Goal: Task Accomplishment & Management: Manage account settings

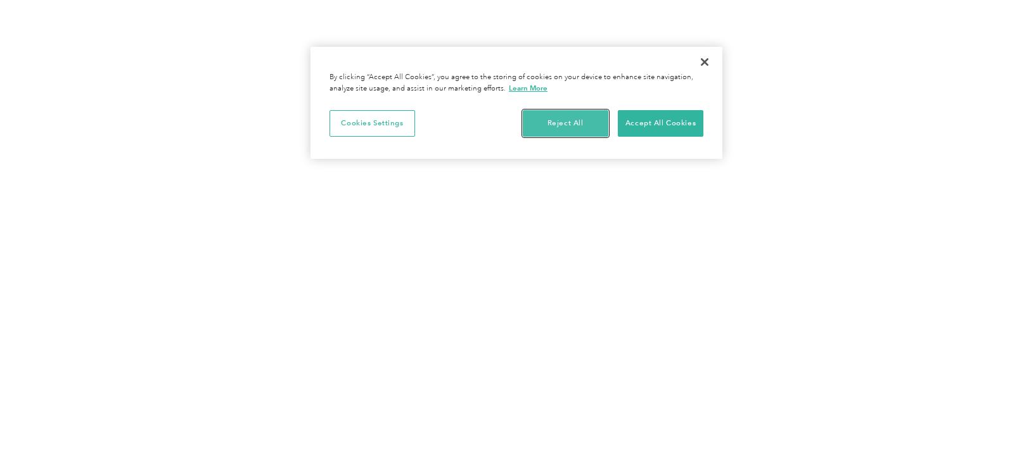
click at [594, 119] on button "Reject All" at bounding box center [566, 123] width 86 height 27
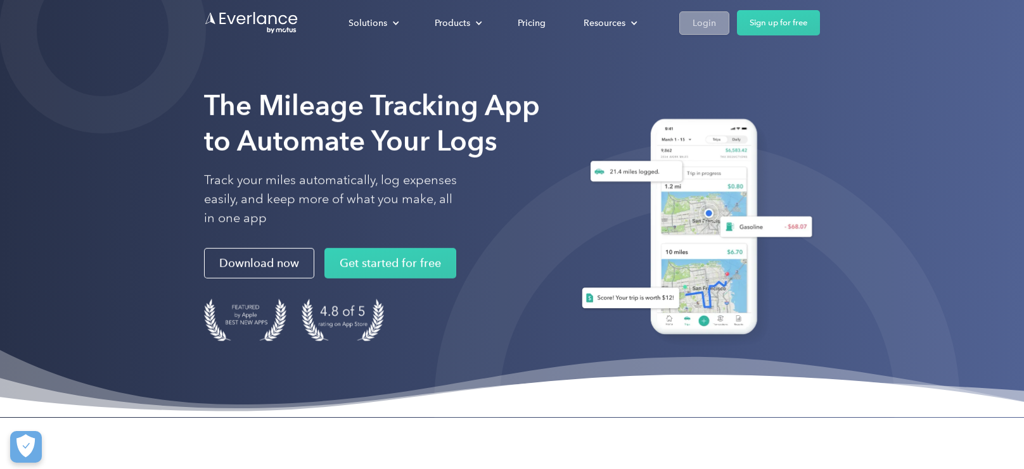
click at [705, 21] on div "Login" at bounding box center [703, 23] width 23 height 16
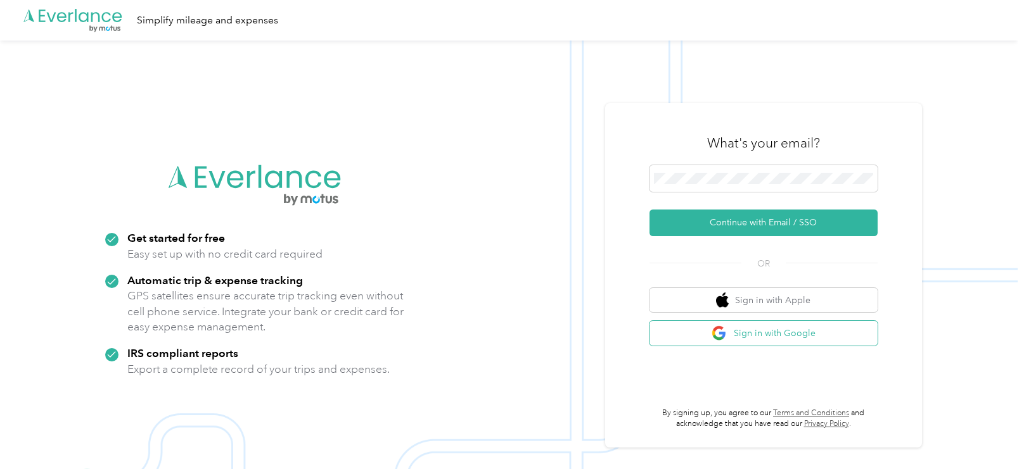
click at [746, 331] on button "Sign in with Google" at bounding box center [763, 333] width 228 height 25
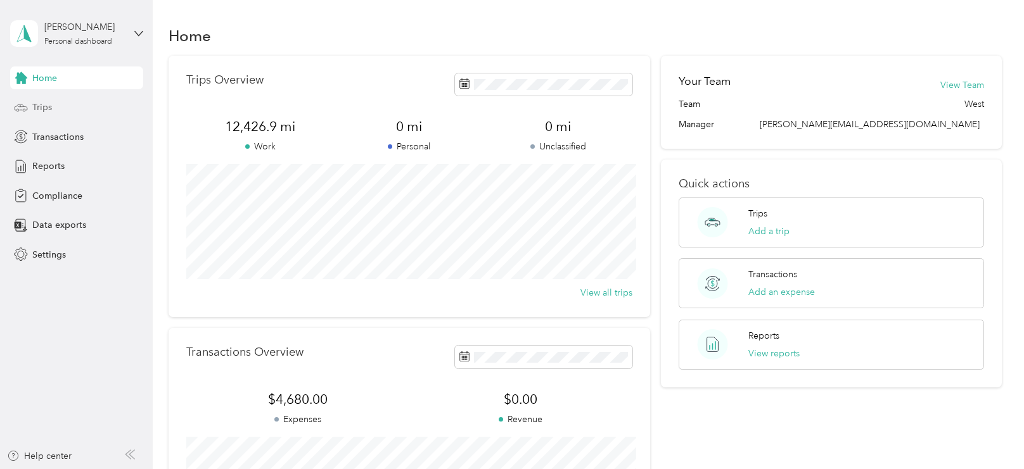
click at [44, 110] on span "Trips" at bounding box center [42, 107] width 20 height 13
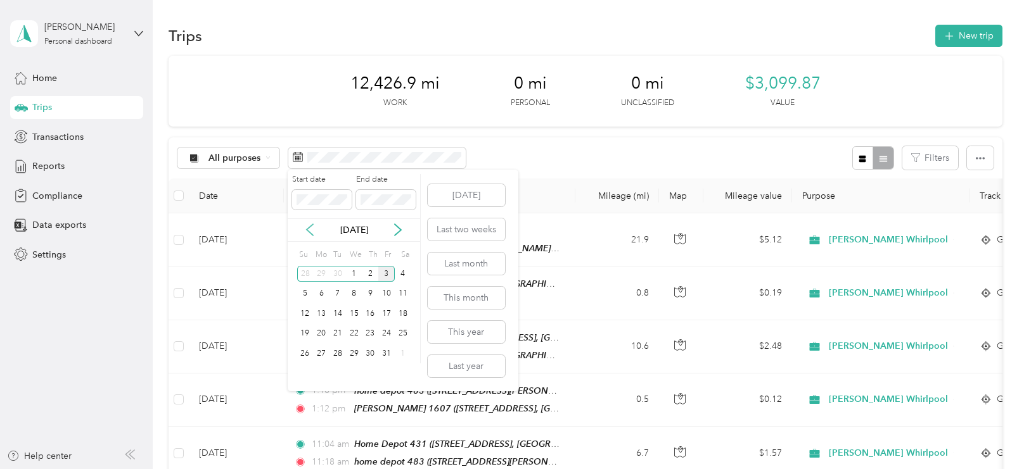
click at [310, 232] on icon at bounding box center [309, 230] width 13 height 13
click at [322, 274] on div "1" at bounding box center [321, 274] width 16 height 16
click at [342, 350] on div "30" at bounding box center [337, 354] width 16 height 16
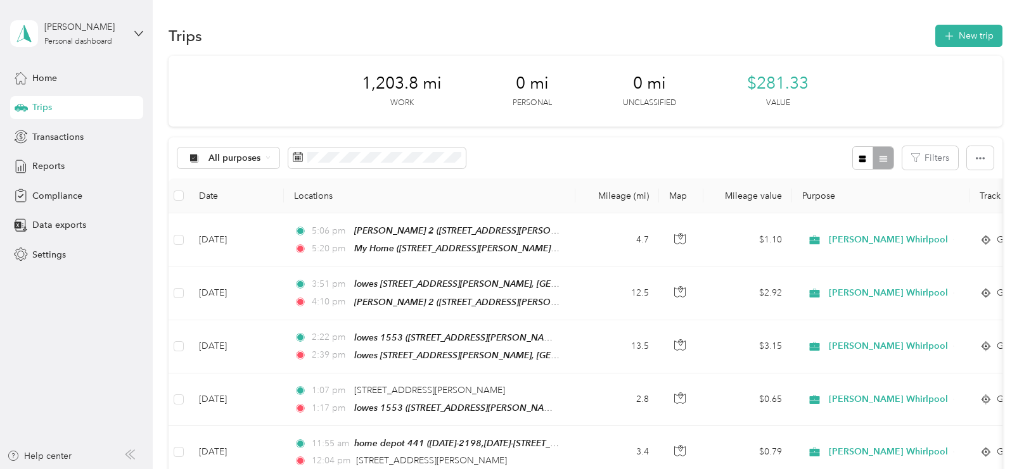
scroll to position [1262, 0]
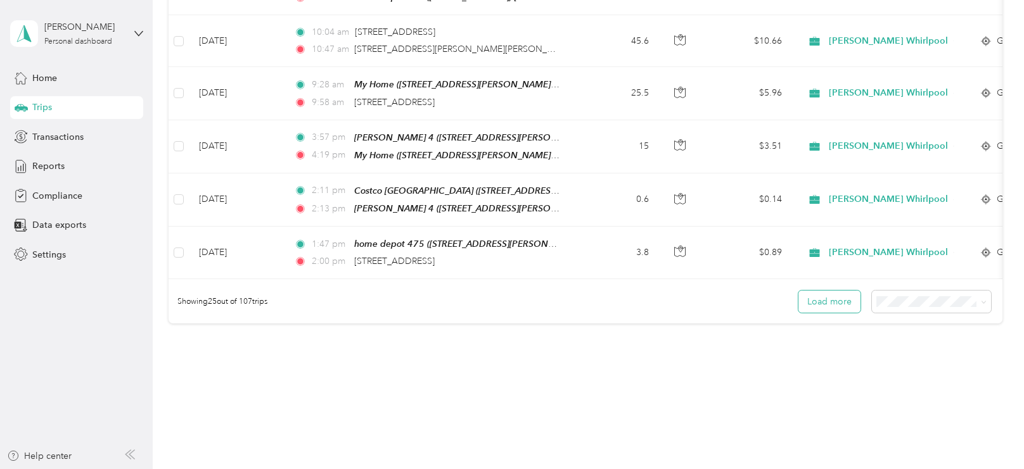
click at [860, 291] on button "Load more" at bounding box center [829, 302] width 62 height 22
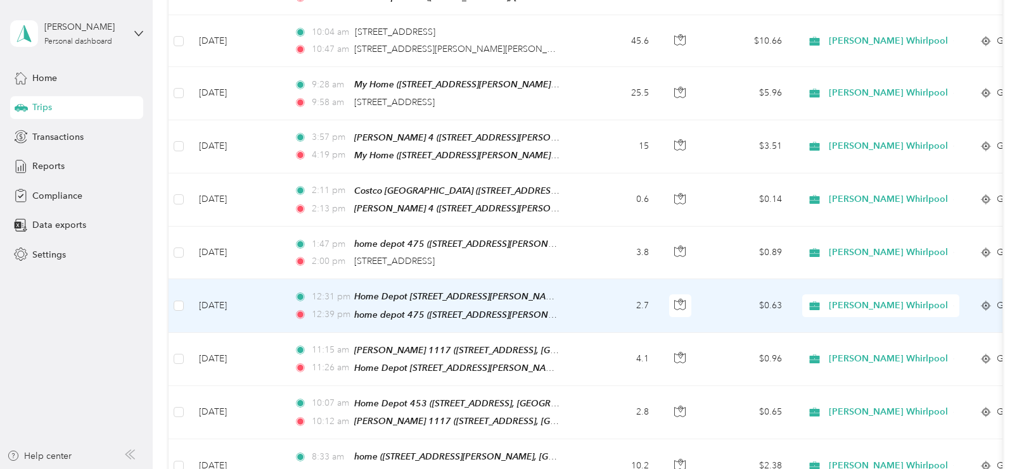
scroll to position [2562, 0]
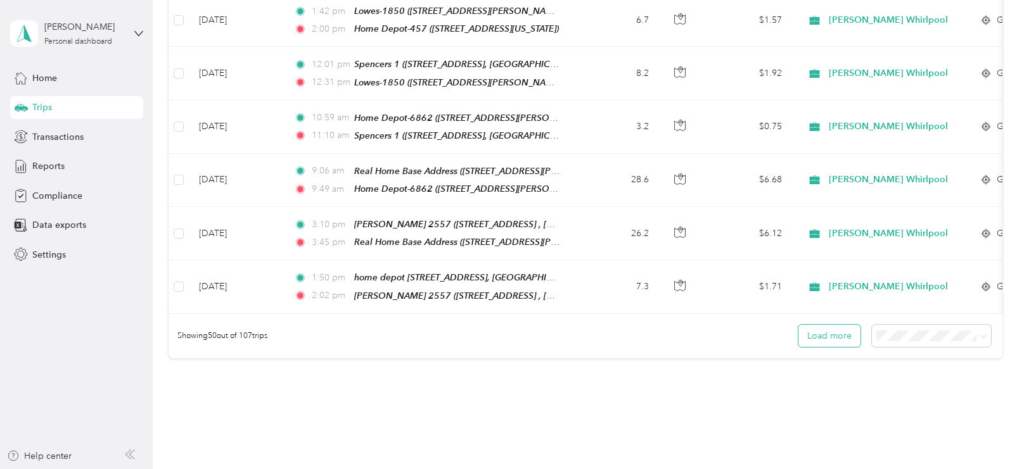
click at [846, 325] on button "Load more" at bounding box center [829, 336] width 62 height 22
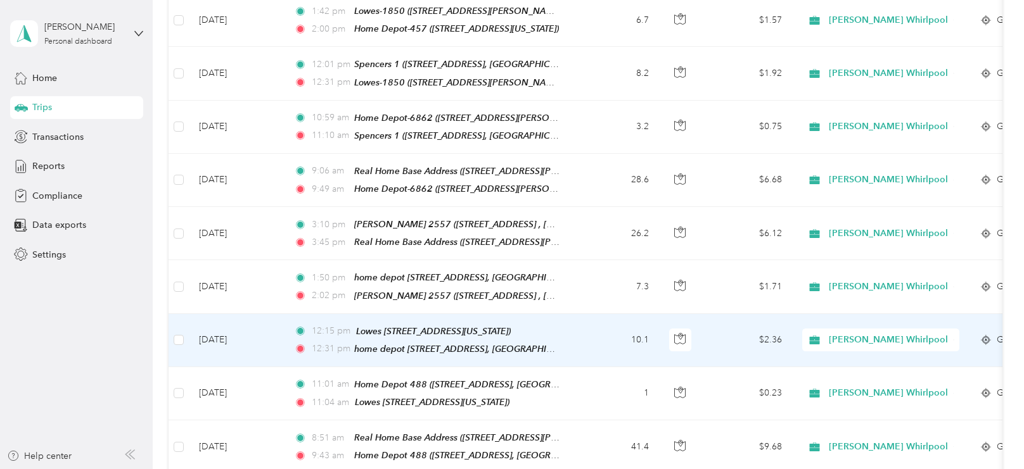
scroll to position [3862, 0]
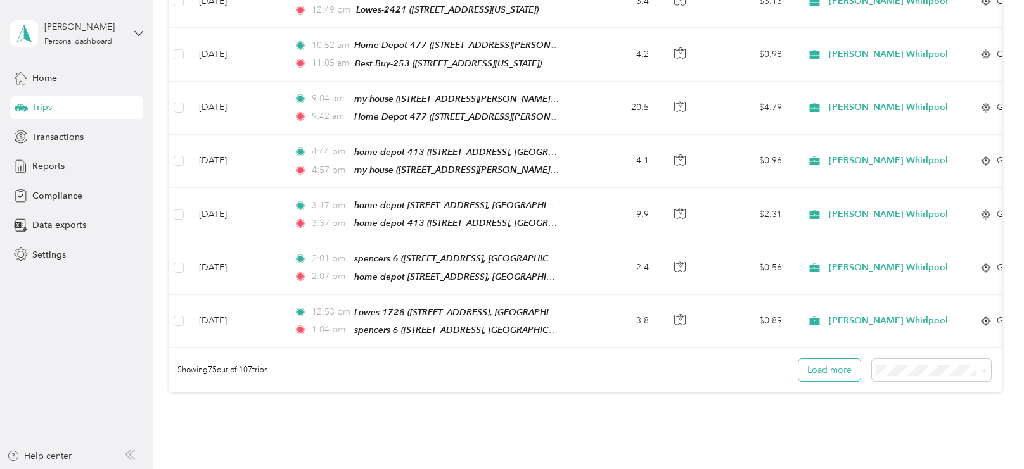
click at [846, 359] on button "Load more" at bounding box center [829, 370] width 62 height 22
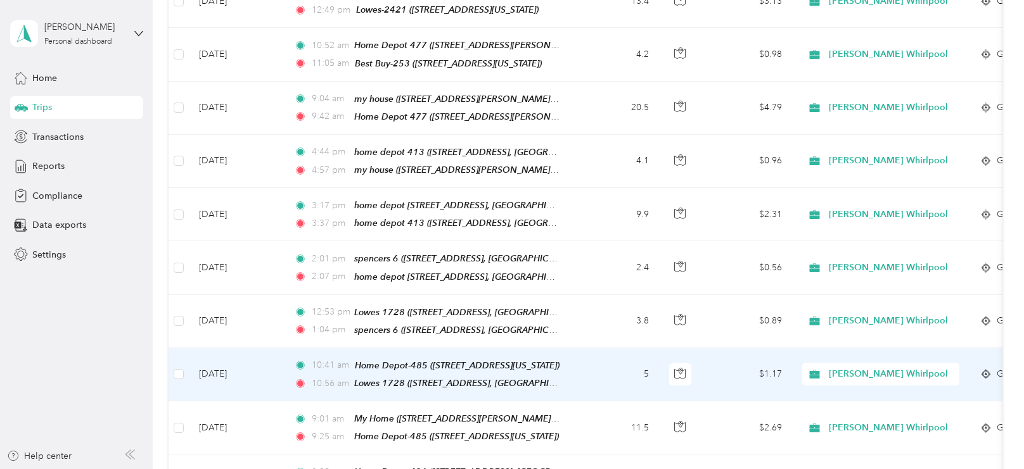
scroll to position [5162, 0]
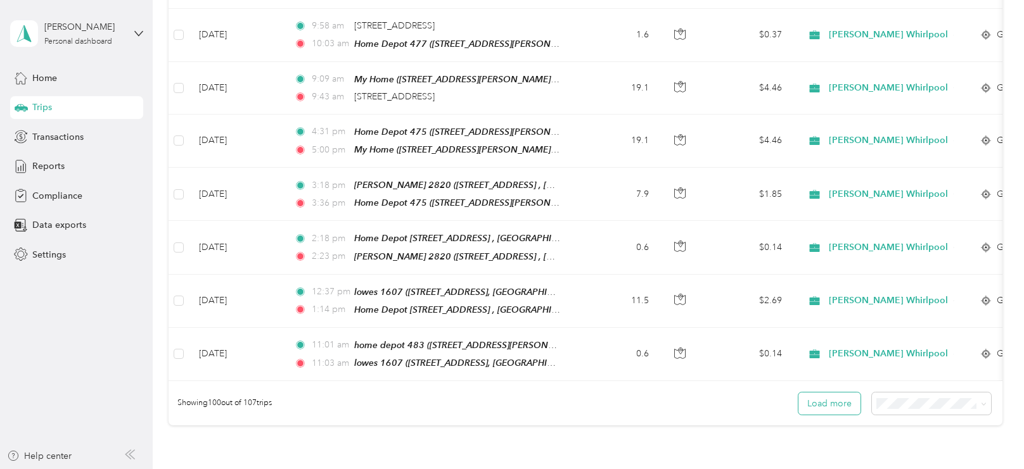
click at [846, 393] on button "Load more" at bounding box center [829, 404] width 62 height 22
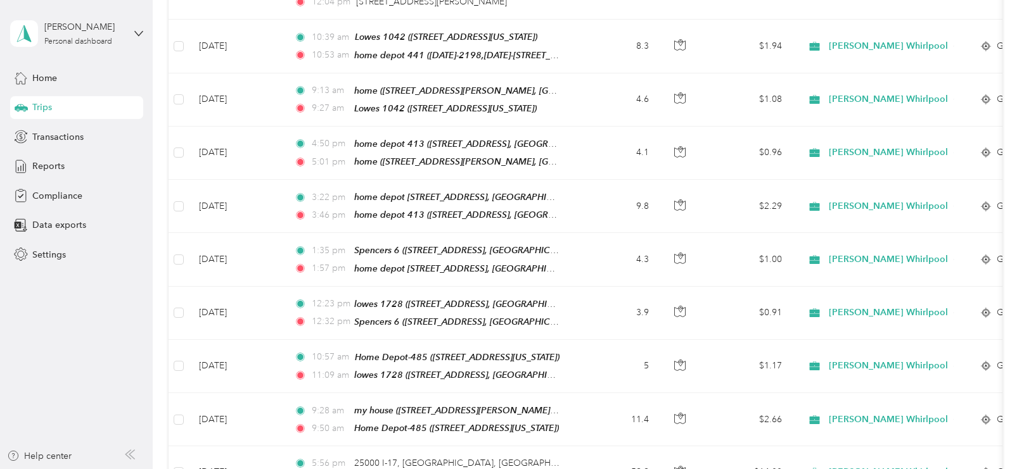
scroll to position [0, 0]
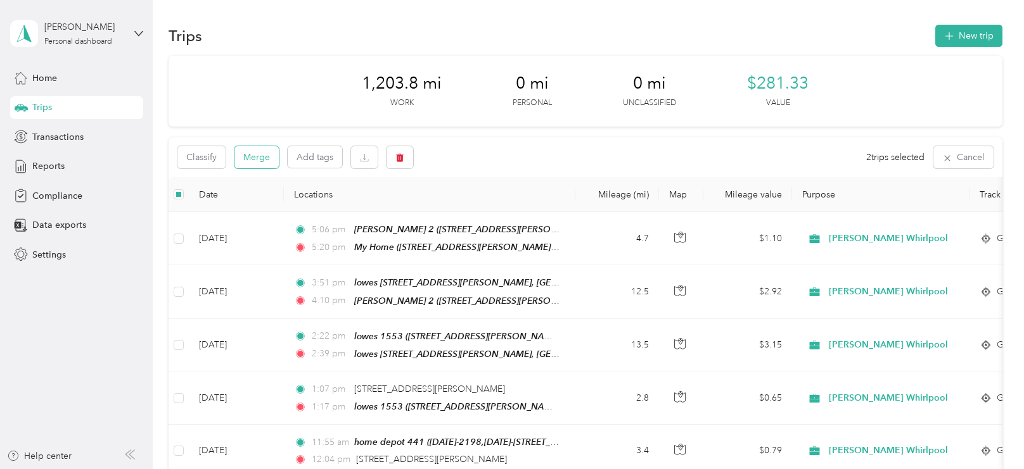
click at [265, 152] on button "Merge" at bounding box center [256, 157] width 44 height 22
click at [269, 156] on button "Merge" at bounding box center [256, 157] width 44 height 22
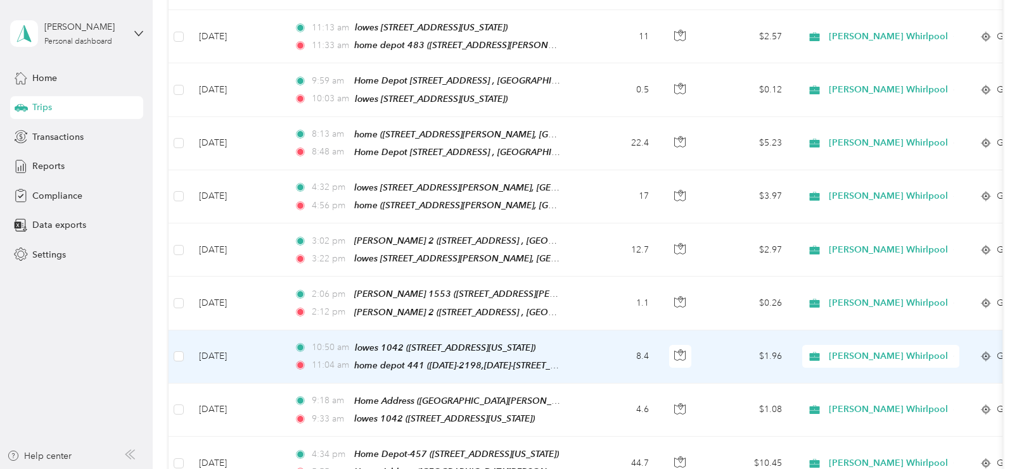
scroll to position [4464, 0]
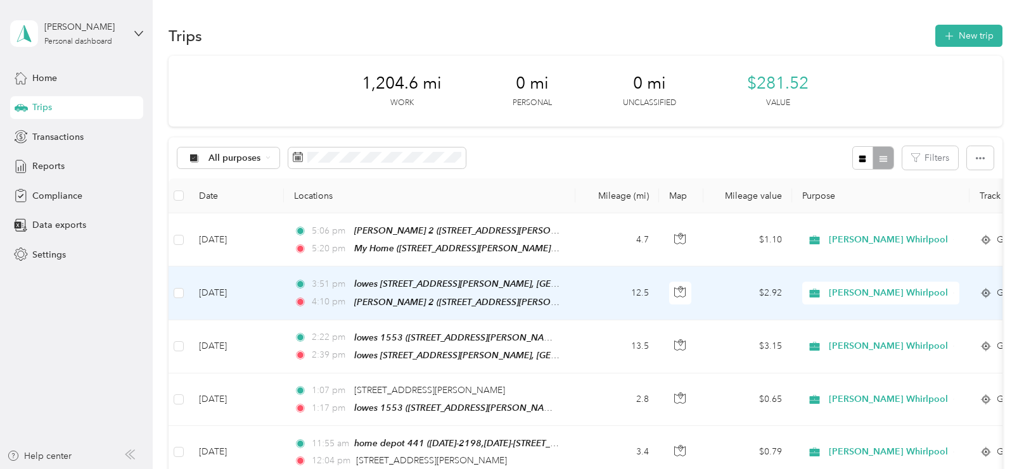
scroll to position [1262, 0]
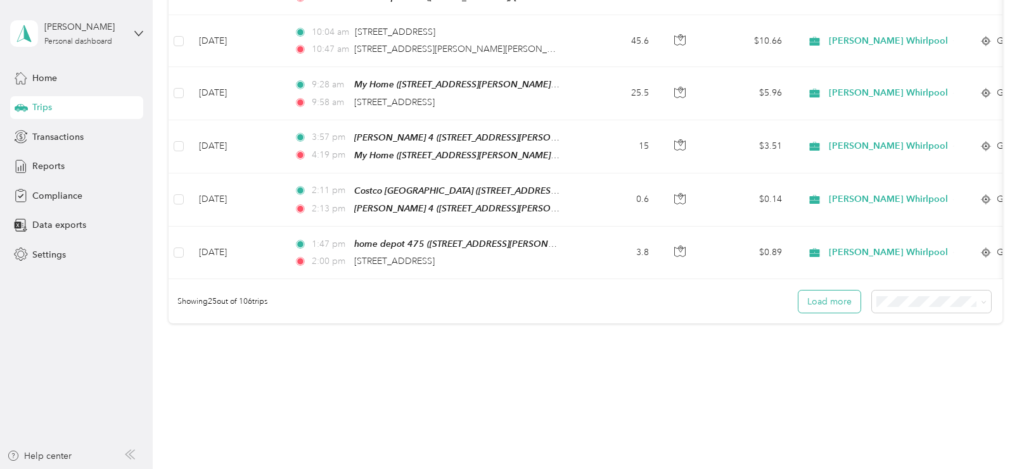
click at [833, 291] on button "Load more" at bounding box center [829, 302] width 62 height 22
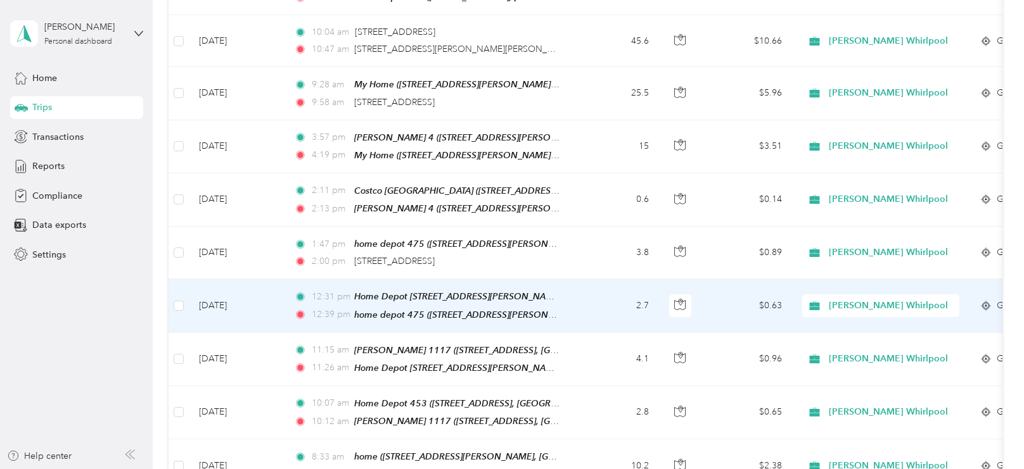
scroll to position [2562, 0]
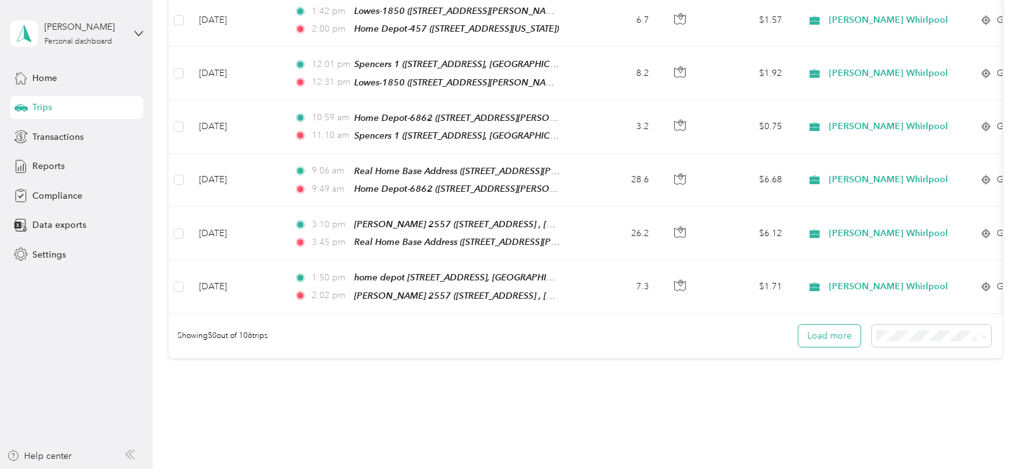
click at [835, 325] on button "Load more" at bounding box center [829, 336] width 62 height 22
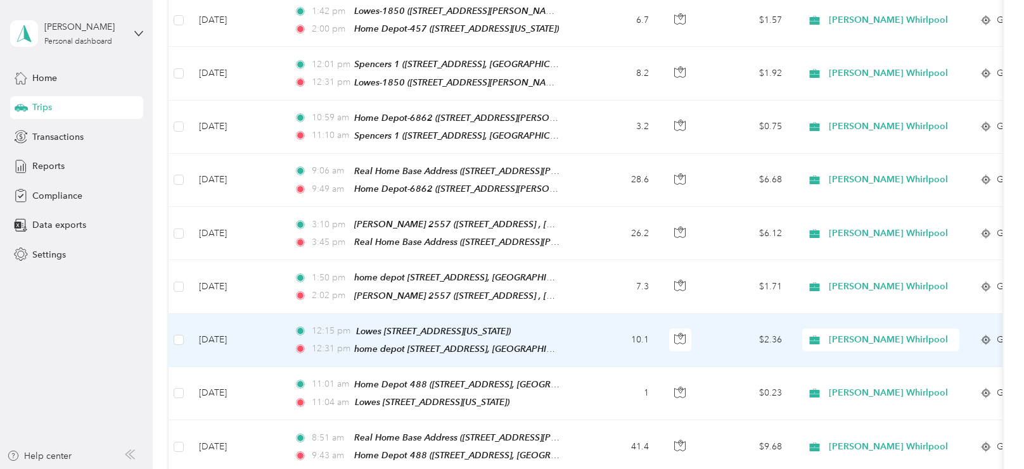
scroll to position [3862, 0]
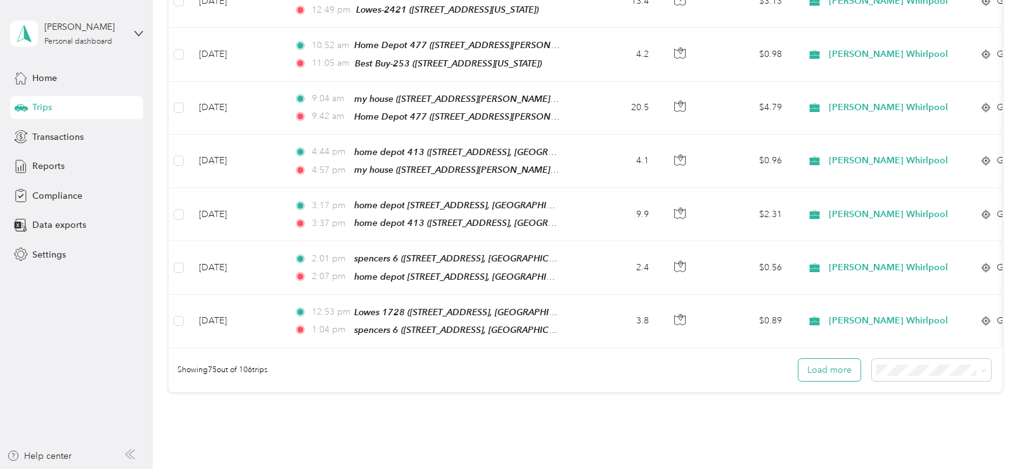
click at [835, 359] on button "Load more" at bounding box center [829, 370] width 62 height 22
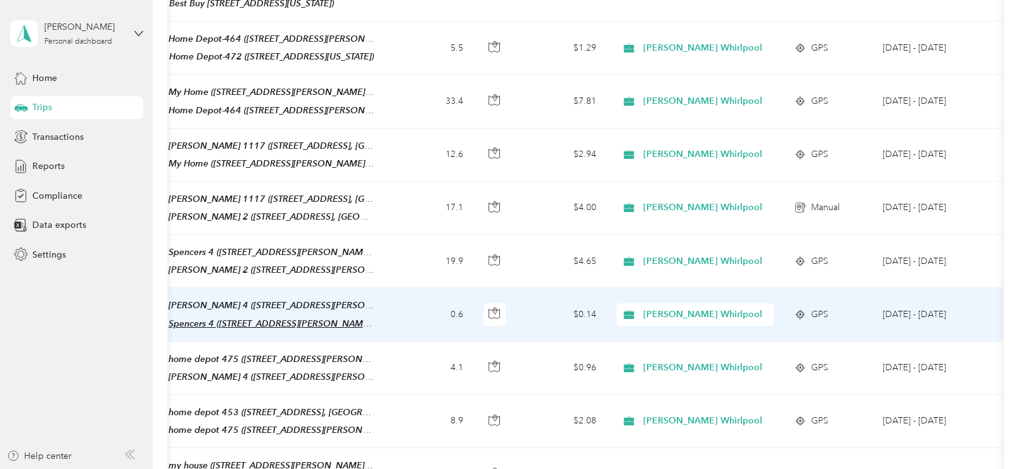
scroll to position [0, 208]
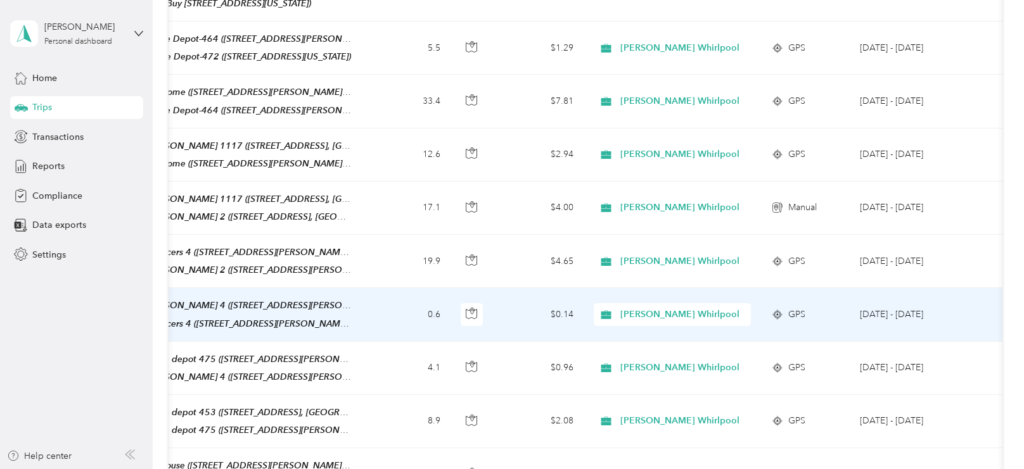
click at [386, 288] on td "0.6" at bounding box center [409, 314] width 84 height 53
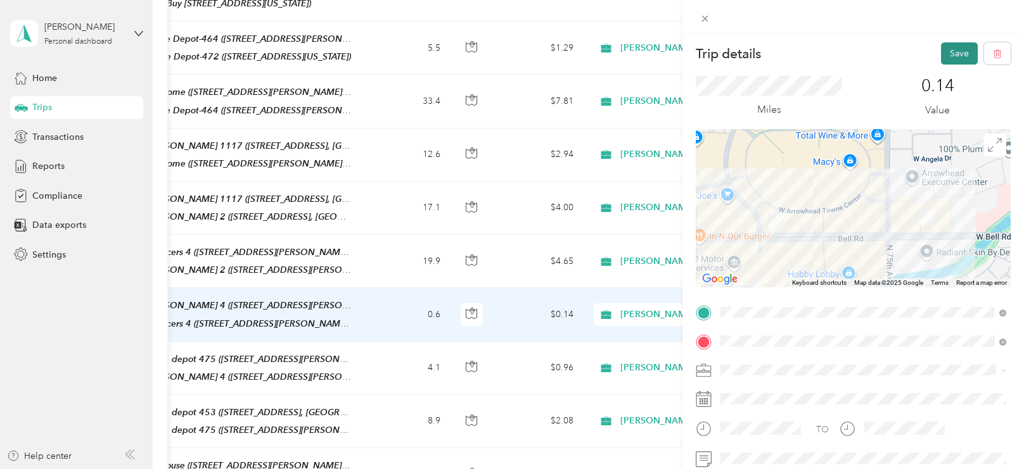
click at [950, 55] on button "Save" at bounding box center [959, 53] width 37 height 22
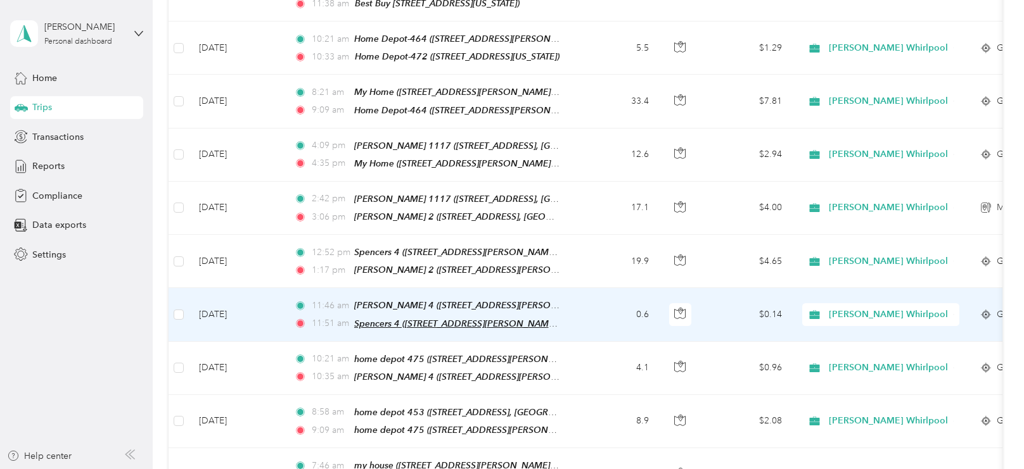
click at [389, 319] on span "Spencers 4 ([STREET_ADDRESS][PERSON_NAME], [GEOGRAPHIC_DATA], [US_STATE])" at bounding box center [528, 324] width 348 height 11
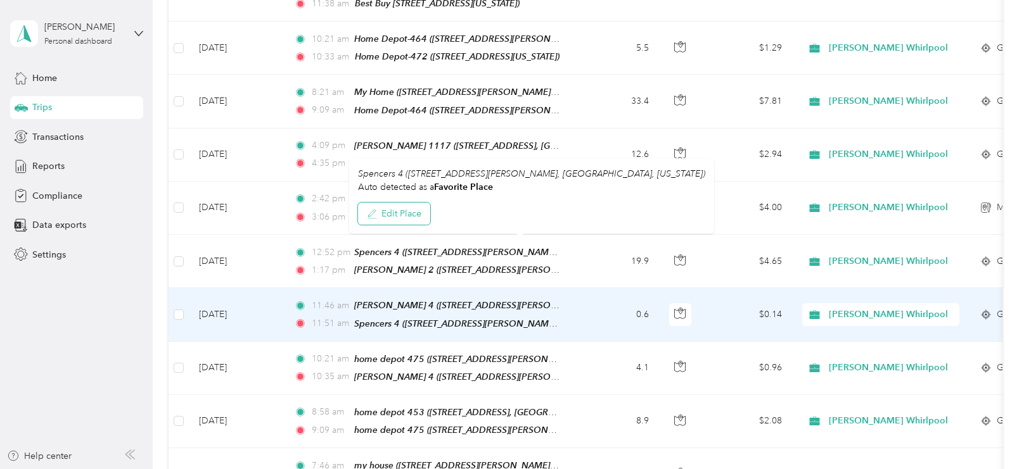
click at [402, 210] on button "Edit Place" at bounding box center [394, 214] width 72 height 22
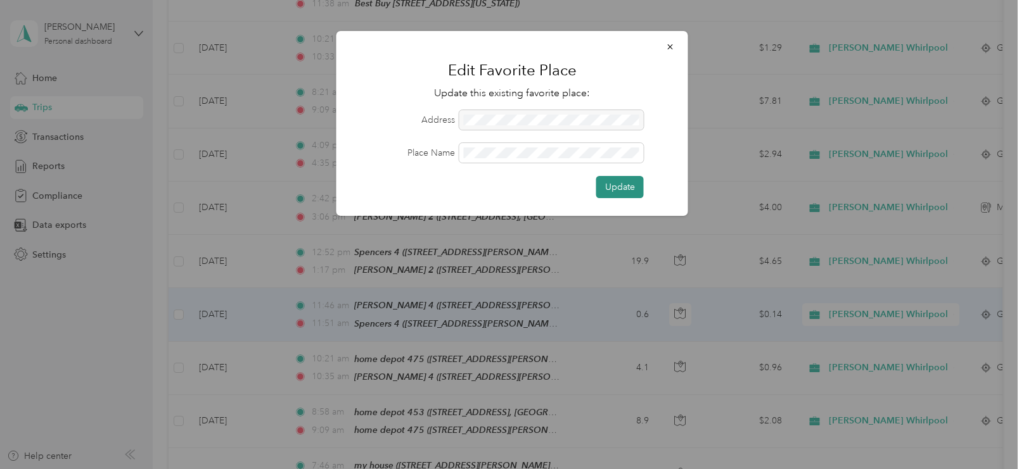
click at [604, 189] on button "Update" at bounding box center [620, 187] width 48 height 22
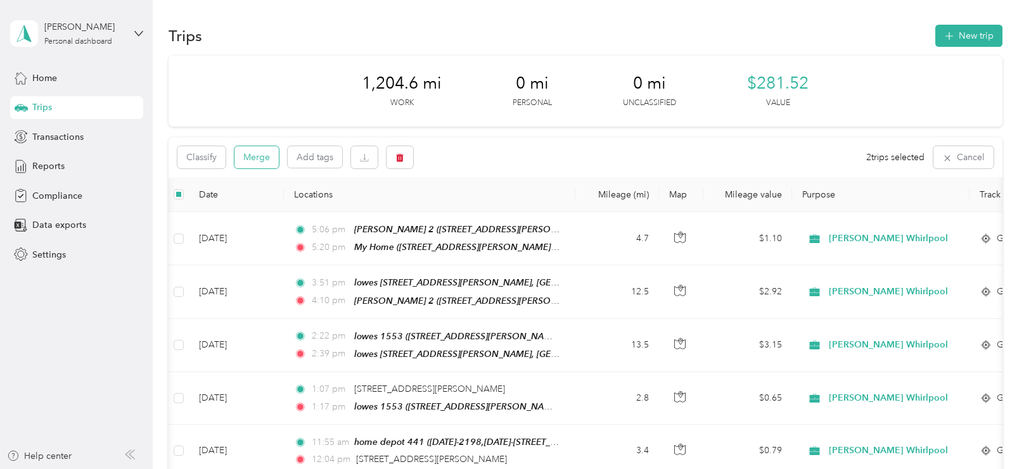
click at [246, 164] on button "Merge" at bounding box center [256, 157] width 44 height 22
click at [246, 160] on button "Merge" at bounding box center [256, 157] width 44 height 22
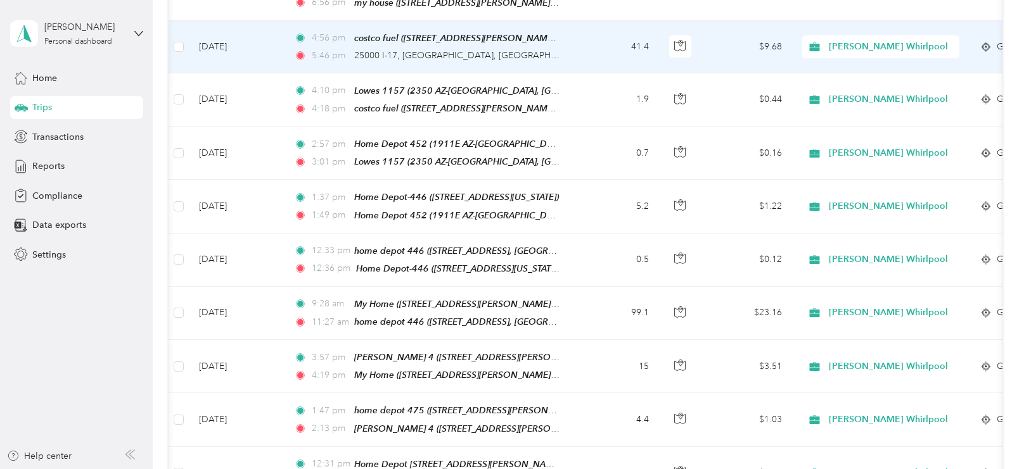
scroll to position [941, 0]
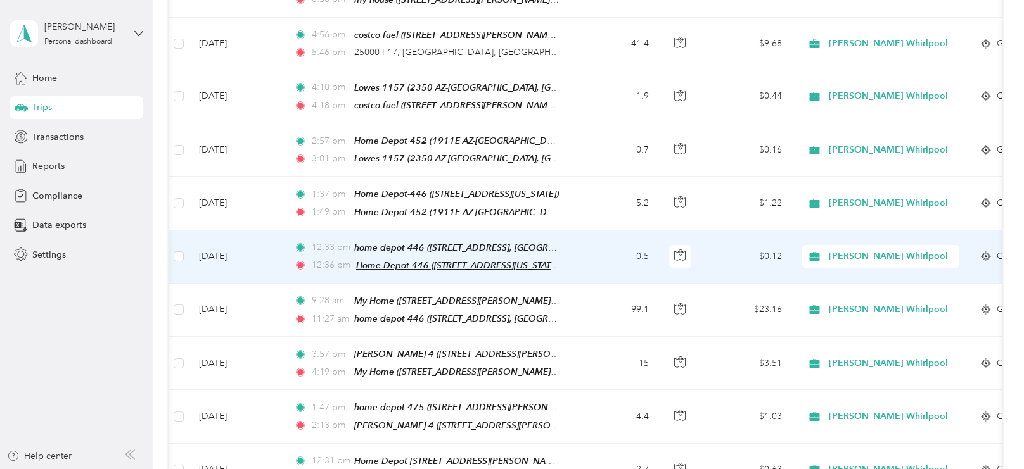
click at [446, 260] on span "Home Depot-446 ([STREET_ADDRESS][US_STATE])" at bounding box center [458, 265] width 205 height 11
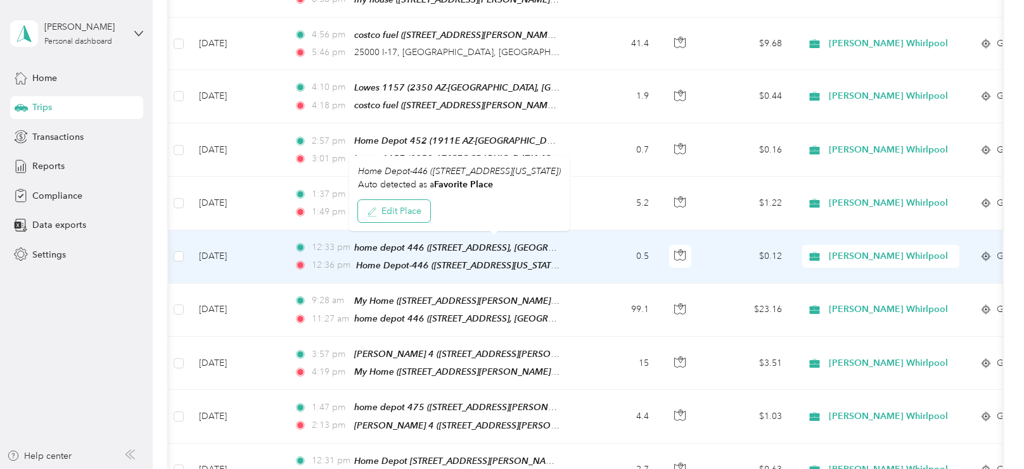
click at [411, 216] on button "Edit Place" at bounding box center [394, 211] width 72 height 22
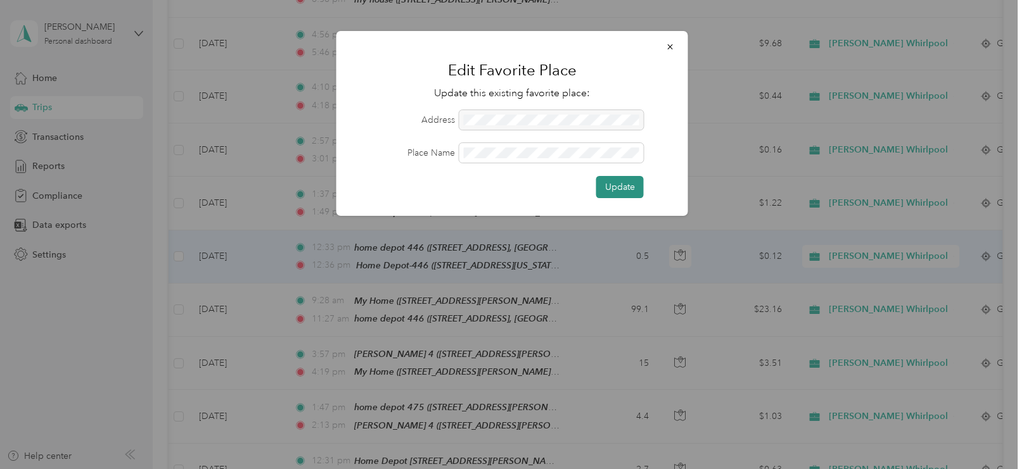
click at [610, 182] on button "Update" at bounding box center [620, 187] width 48 height 22
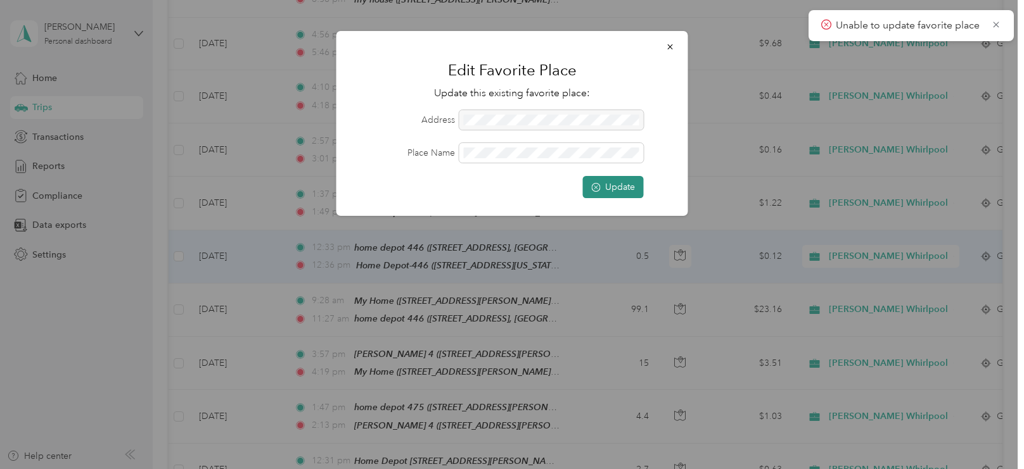
click at [622, 187] on button "Update" at bounding box center [613, 187] width 61 height 22
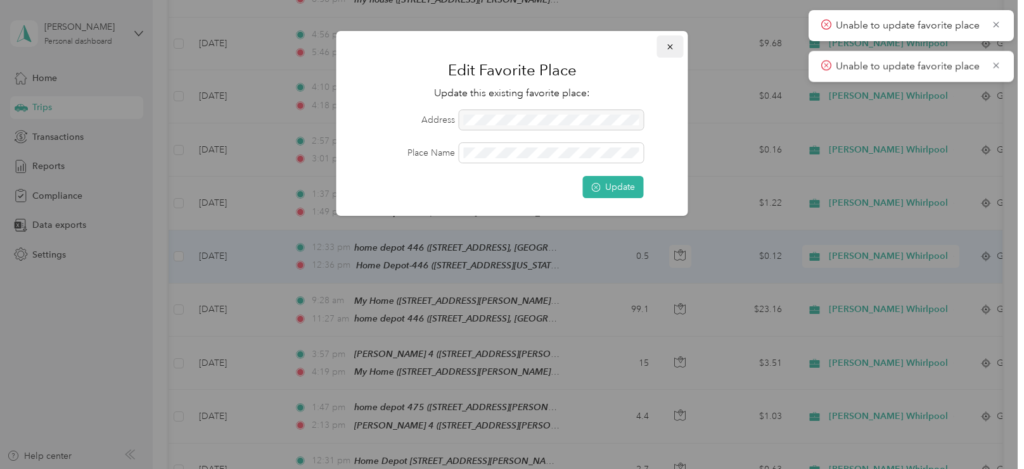
click at [674, 48] on button "button" at bounding box center [670, 46] width 27 height 22
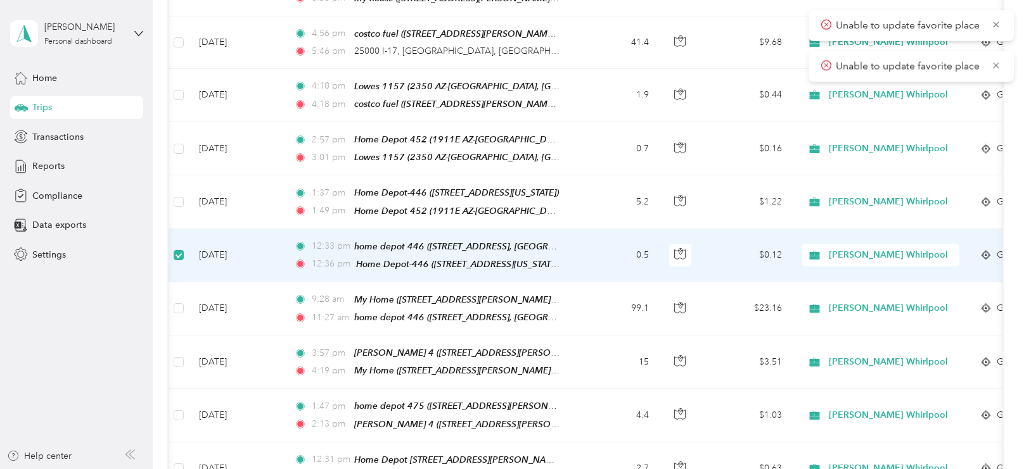
scroll to position [940, 0]
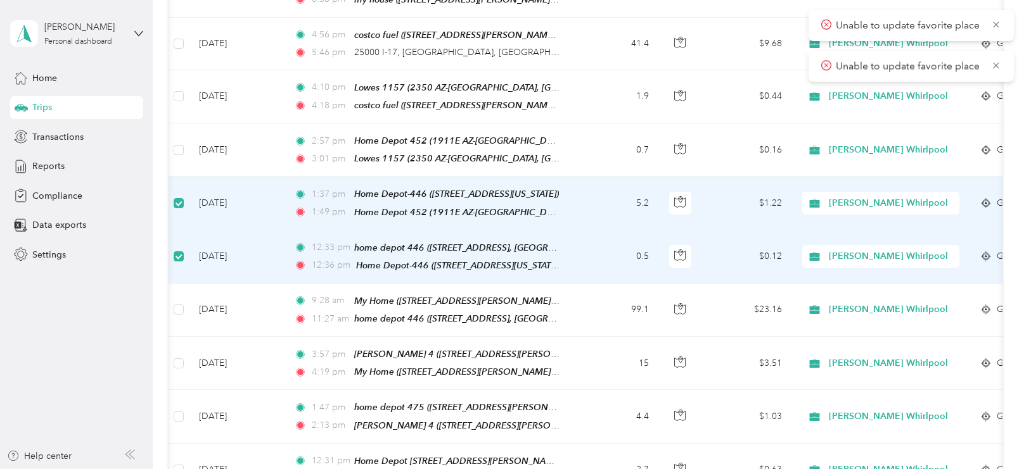
click at [564, 237] on td "12:33 pm home depot 446 ([STREET_ADDRESS], [GEOGRAPHIC_DATA], [US_STATE]) 12:36…" at bounding box center [429, 257] width 291 height 53
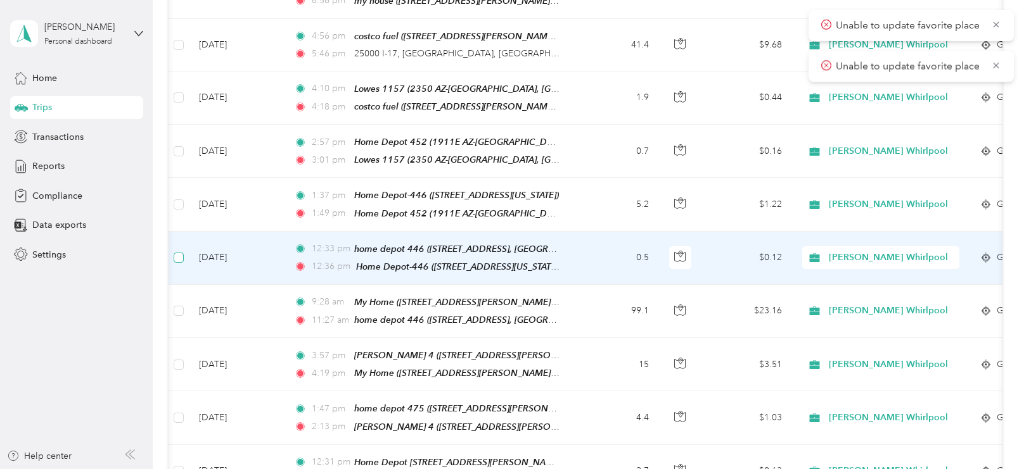
scroll to position [941, 0]
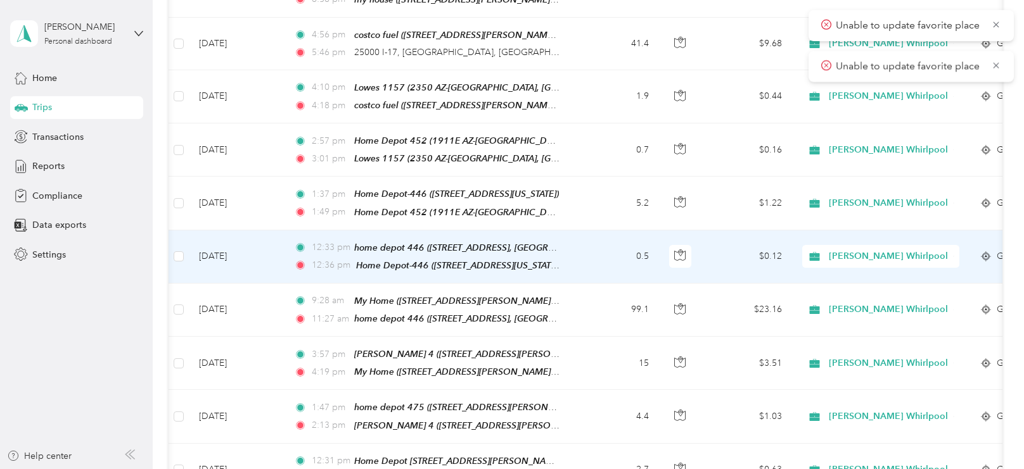
click at [568, 238] on td "12:33 pm home depot 446 ([STREET_ADDRESS], [GEOGRAPHIC_DATA], [US_STATE]) 12:36…" at bounding box center [429, 257] width 291 height 53
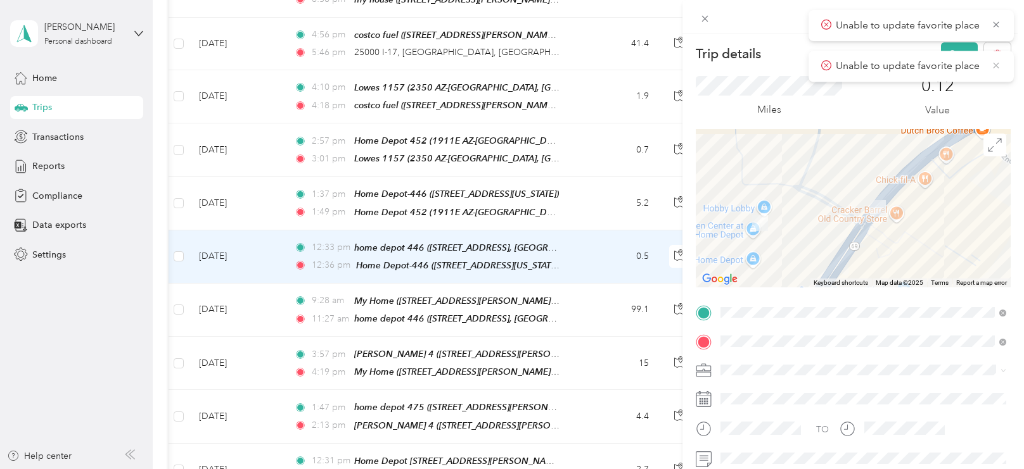
click at [995, 67] on icon at bounding box center [996, 65] width 10 height 11
click at [968, 52] on button "Save" at bounding box center [959, 53] width 37 height 22
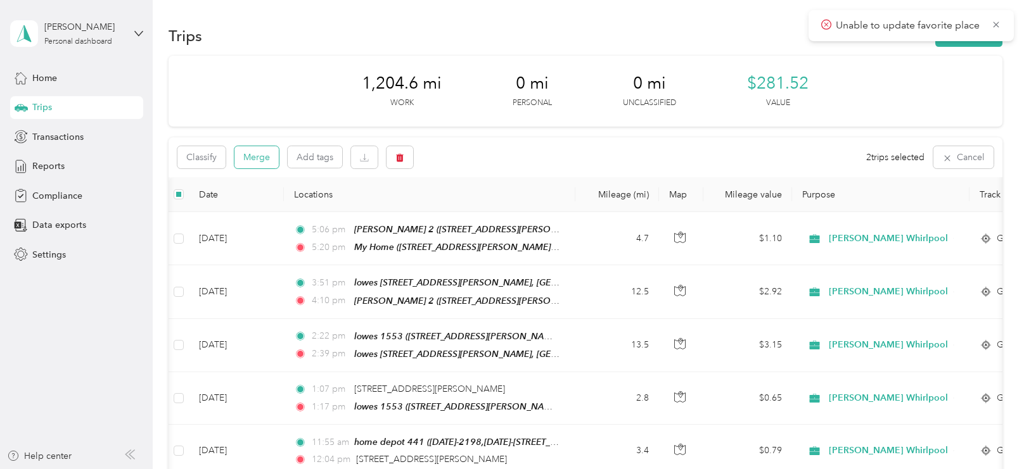
click at [241, 160] on button "Merge" at bounding box center [256, 157] width 44 height 22
click at [268, 163] on button "Merge" at bounding box center [256, 157] width 44 height 22
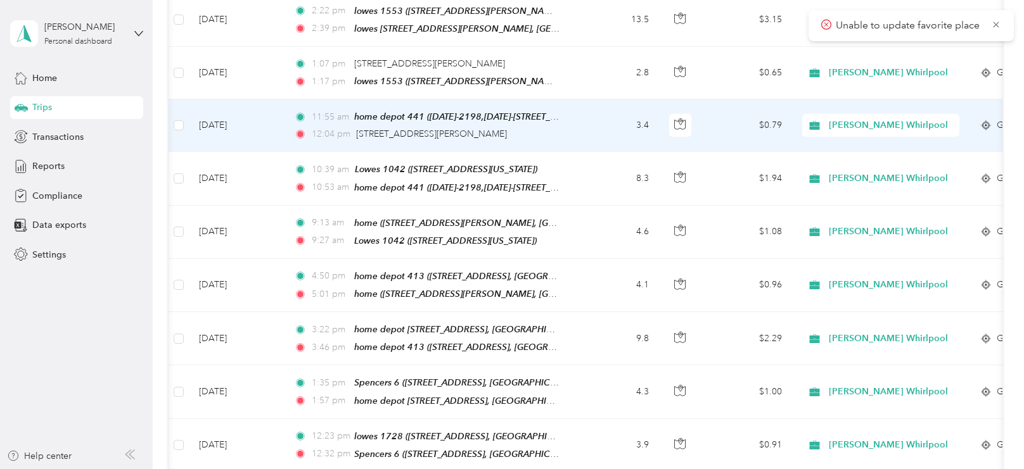
scroll to position [328, 0]
click at [383, 127] on span "[STREET_ADDRESS][PERSON_NAME]" at bounding box center [431, 132] width 151 height 11
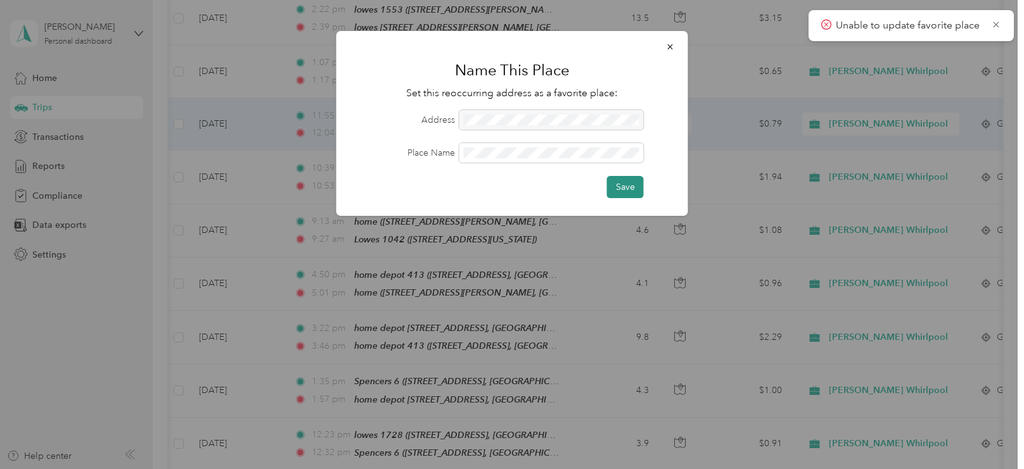
click at [638, 180] on button "Save" at bounding box center [625, 187] width 37 height 22
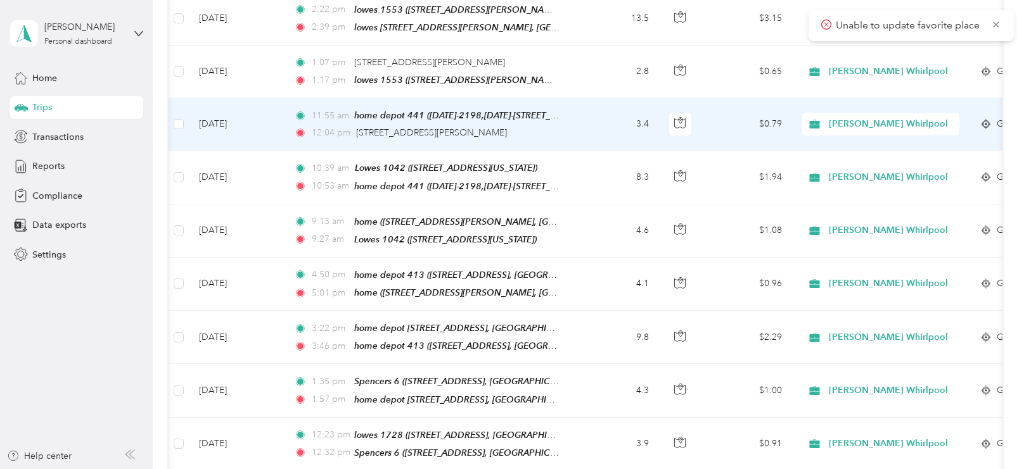
click at [598, 122] on td "3.4" at bounding box center [617, 124] width 84 height 53
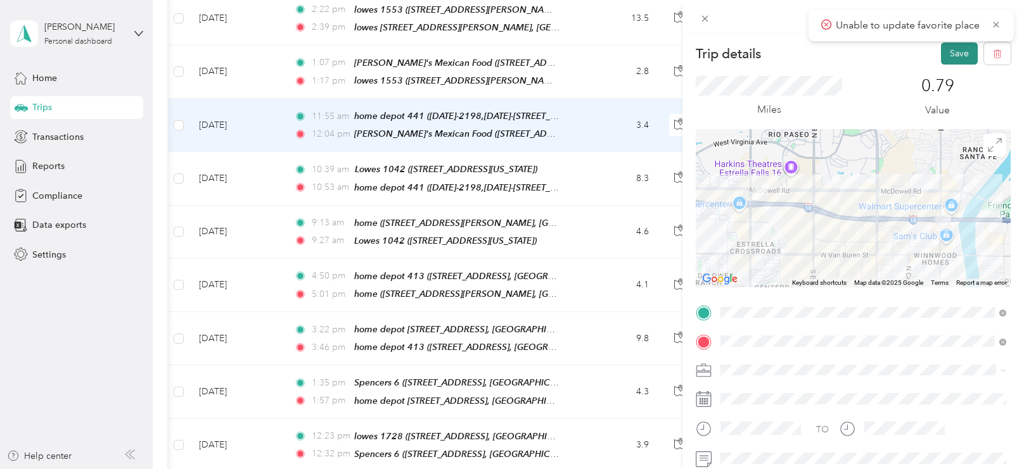
click at [955, 55] on button "Save" at bounding box center [959, 53] width 37 height 22
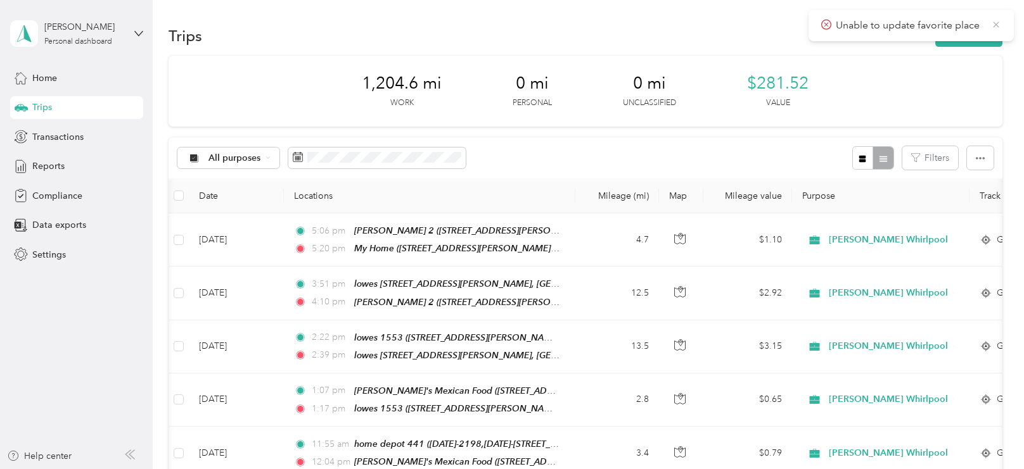
click at [996, 23] on icon at bounding box center [996, 25] width 6 height 6
click at [41, 168] on span "Reports" at bounding box center [48, 166] width 32 height 13
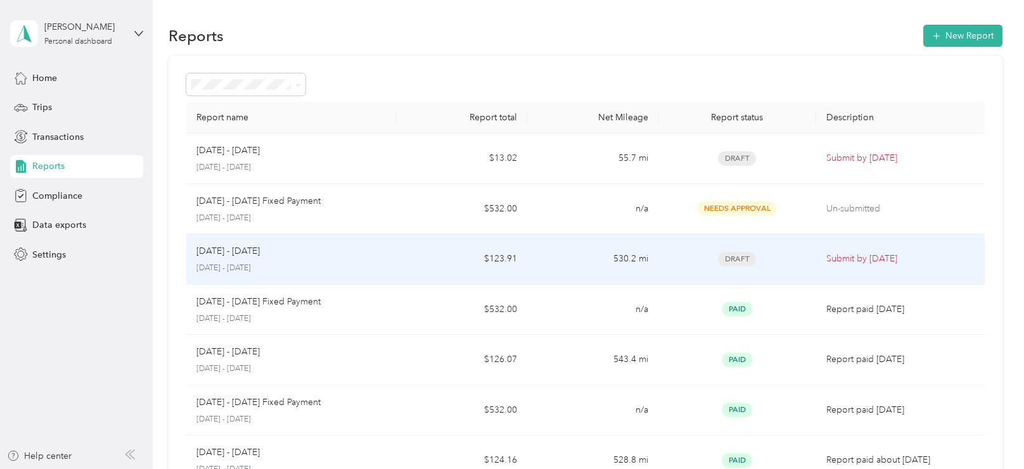
click at [573, 260] on td "530.2 mi" at bounding box center [592, 259] width 131 height 51
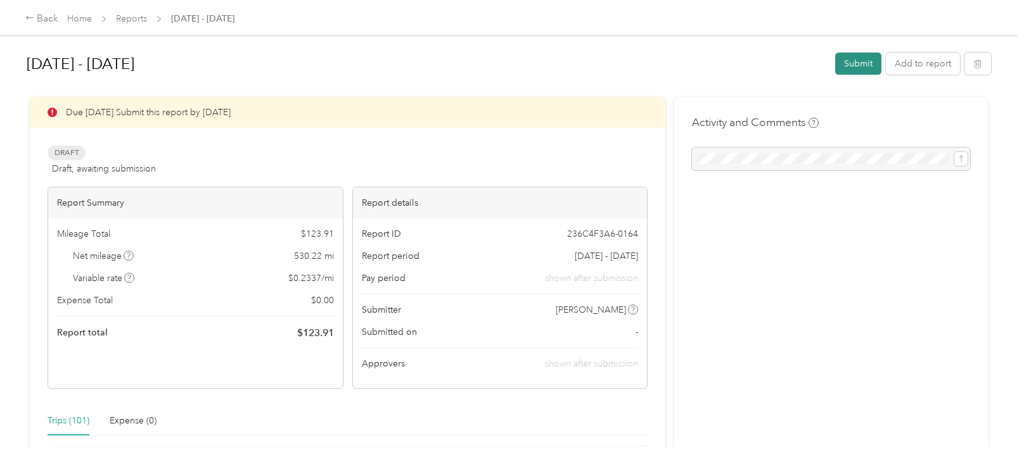
click at [864, 67] on button "Submit" at bounding box center [858, 64] width 46 height 22
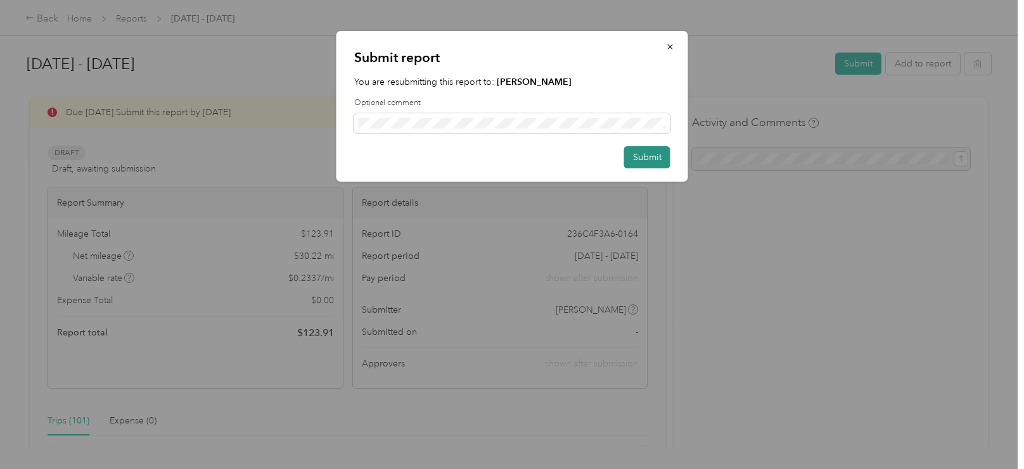
click at [660, 154] on button "Submit" at bounding box center [647, 157] width 46 height 22
